Goal: Information Seeking & Learning: Check status

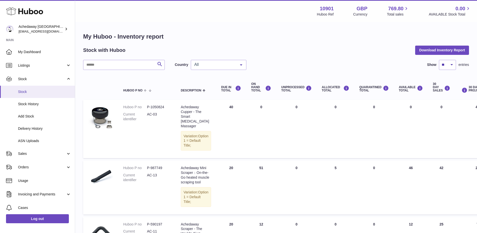
click at [52, 92] on span "Stock" at bounding box center [44, 91] width 53 height 5
click at [52, 88] on link "Stock" at bounding box center [37, 92] width 75 height 12
click at [38, 150] on link "Sales" at bounding box center [37, 154] width 75 height 14
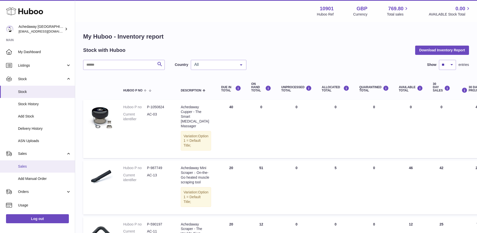
click at [41, 164] on span "Sales" at bounding box center [44, 166] width 53 height 5
